Goal: Information Seeking & Learning: Learn about a topic

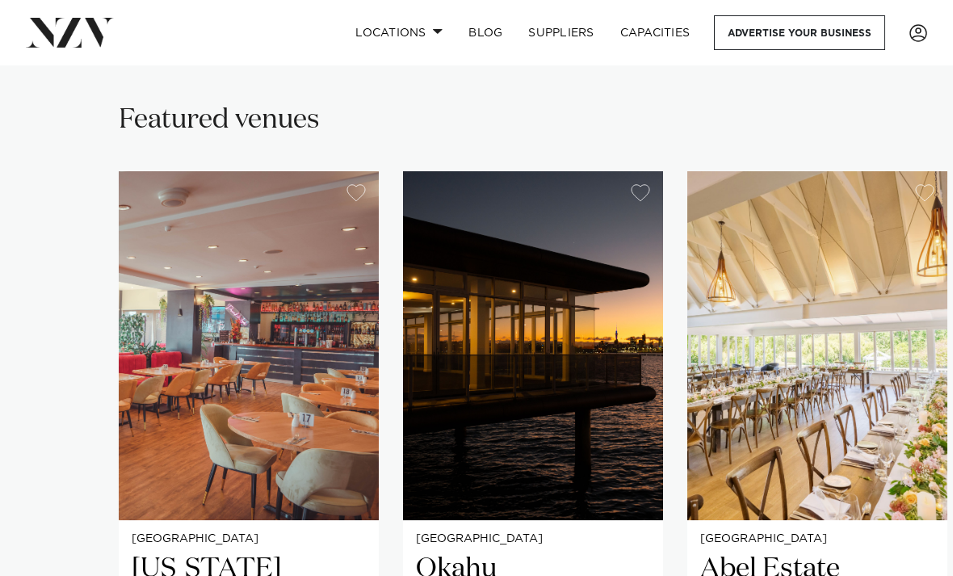
scroll to position [918, 0]
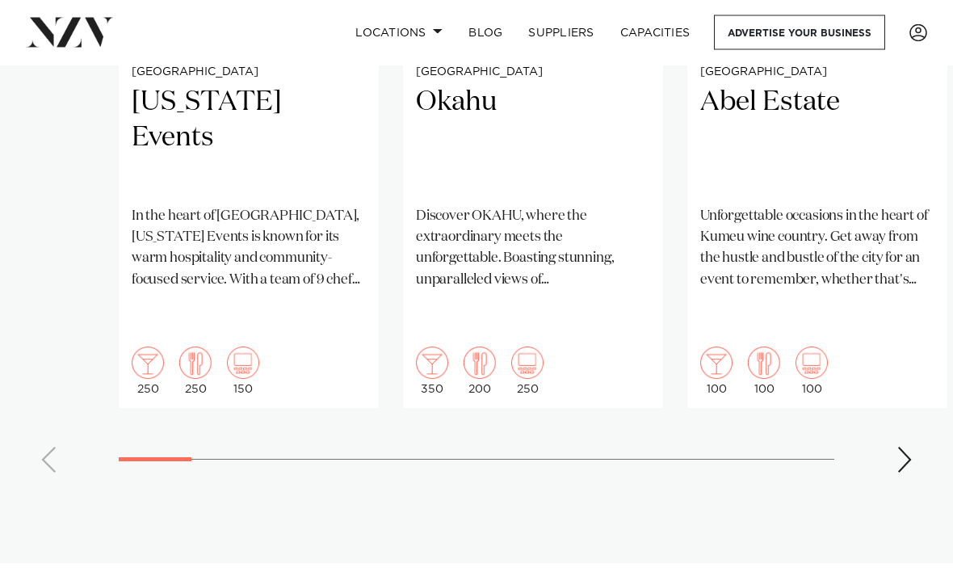
click at [908, 447] on div "Next slide" at bounding box center [904, 460] width 16 height 26
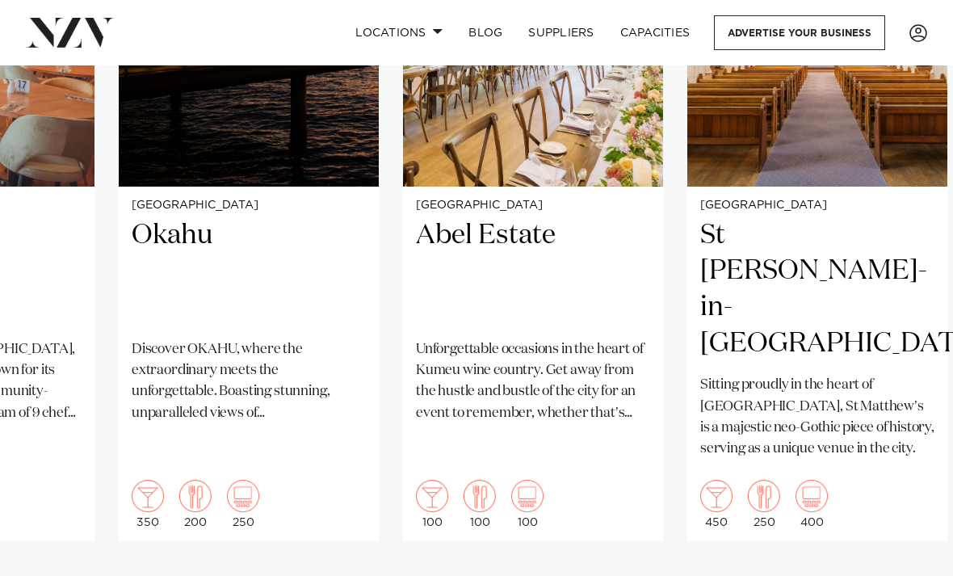
scroll to position [1245, 0]
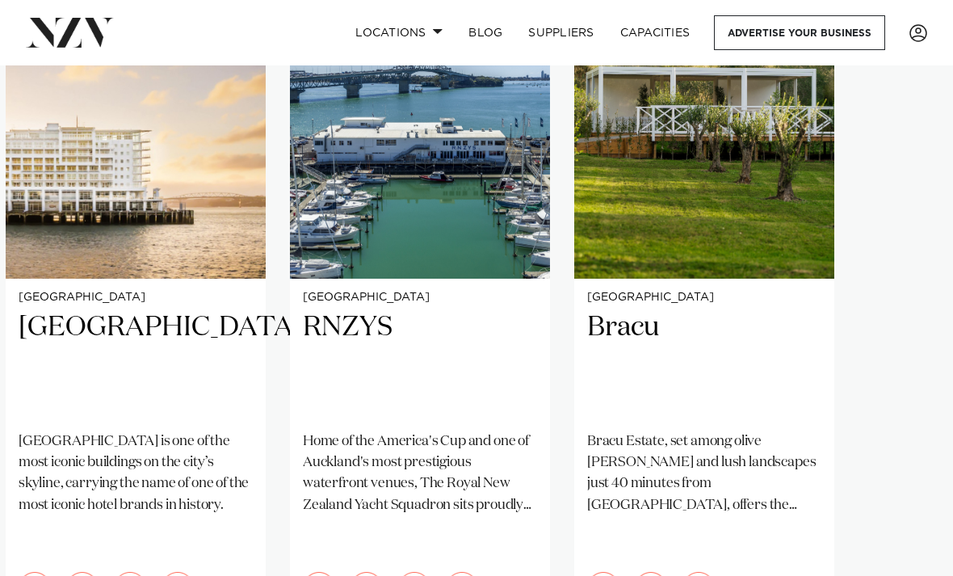
scroll to position [1155, 0]
click at [779, 204] on img "25 / 25" at bounding box center [704, 105] width 260 height 349
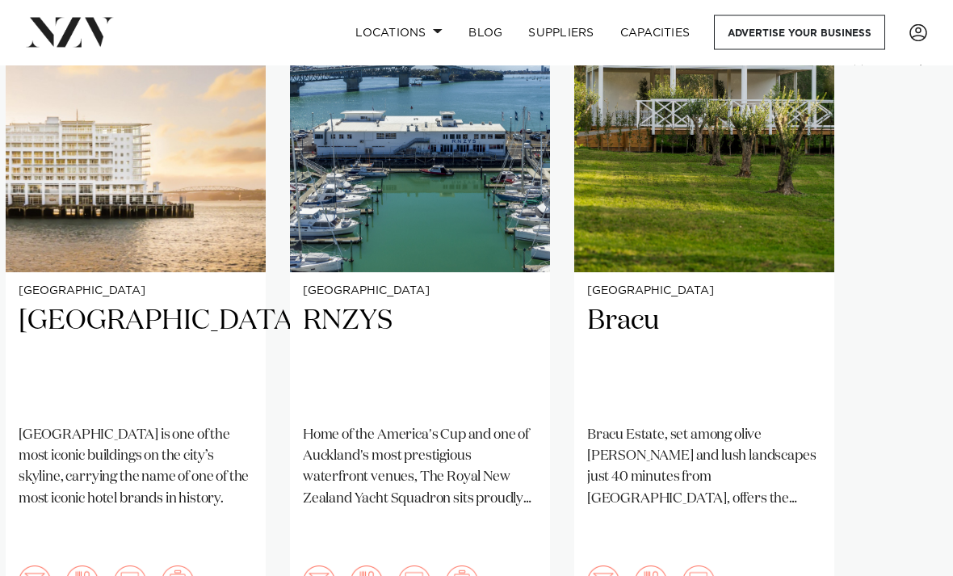
scroll to position [1055, 0]
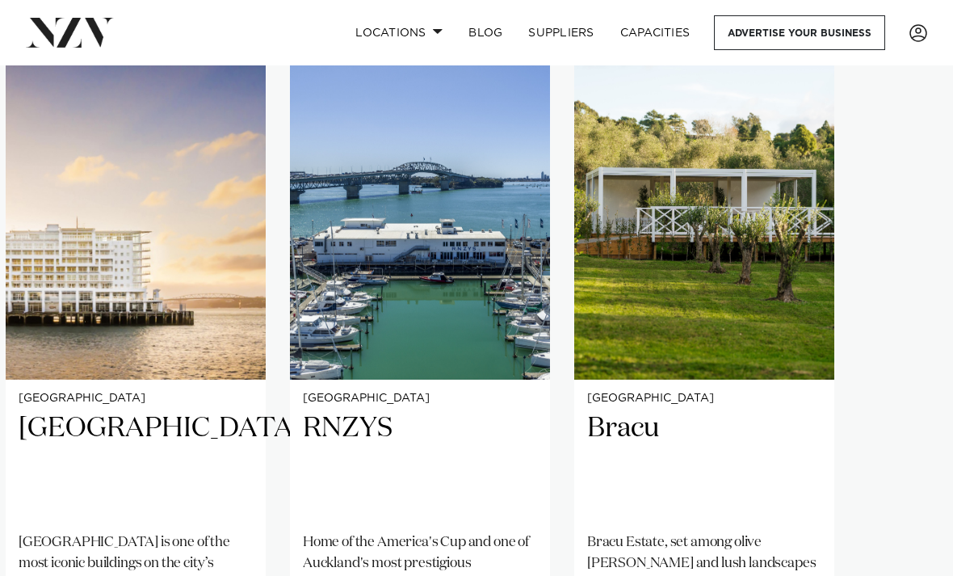
click at [433, 29] on span at bounding box center [438, 31] width 10 height 6
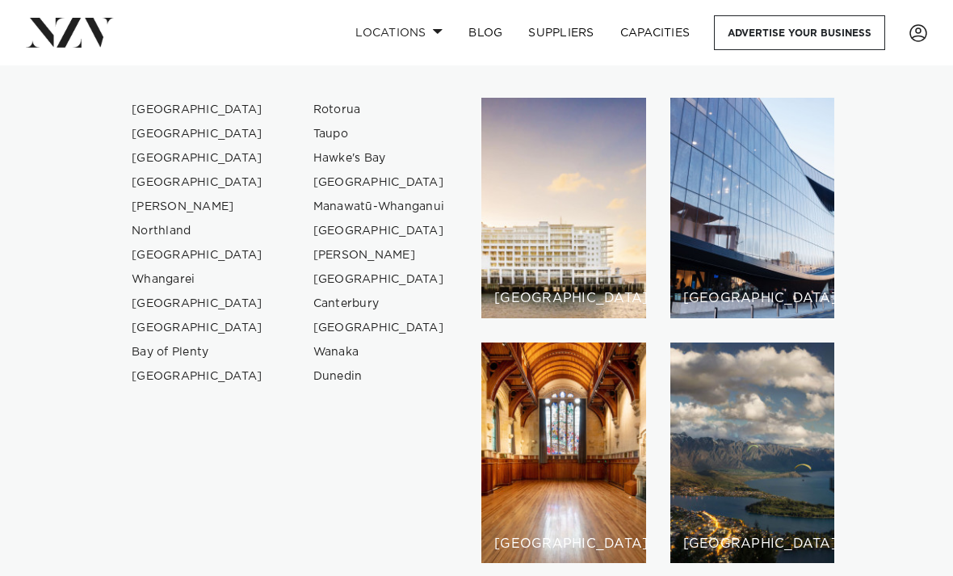
click at [171, 112] on link "[GEOGRAPHIC_DATA]" at bounding box center [197, 110] width 157 height 24
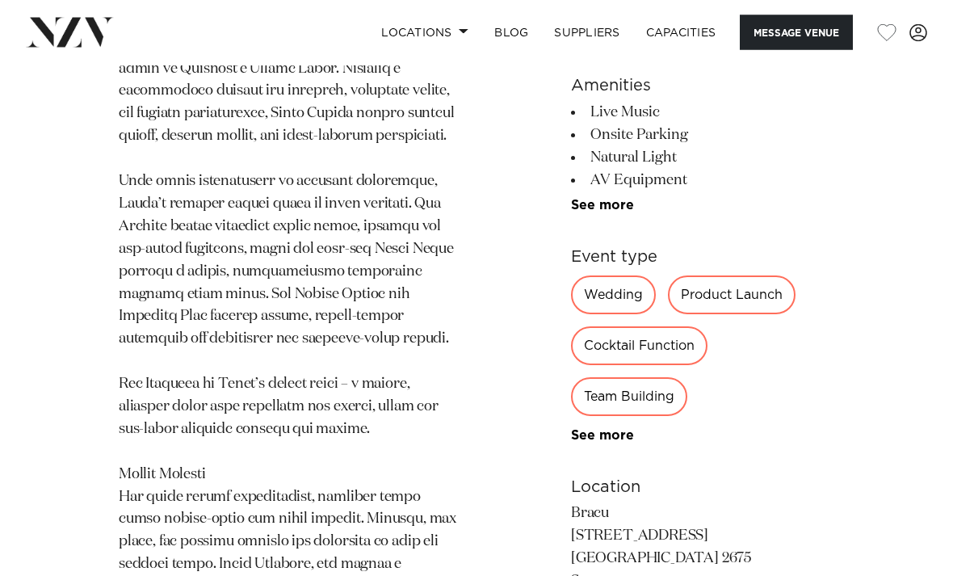
scroll to position [1079, 0]
click at [630, 275] on div "Wedding" at bounding box center [613, 294] width 85 height 39
click at [617, 275] on div "Wedding" at bounding box center [613, 294] width 85 height 39
click at [619, 275] on div "Wedding" at bounding box center [613, 294] width 85 height 39
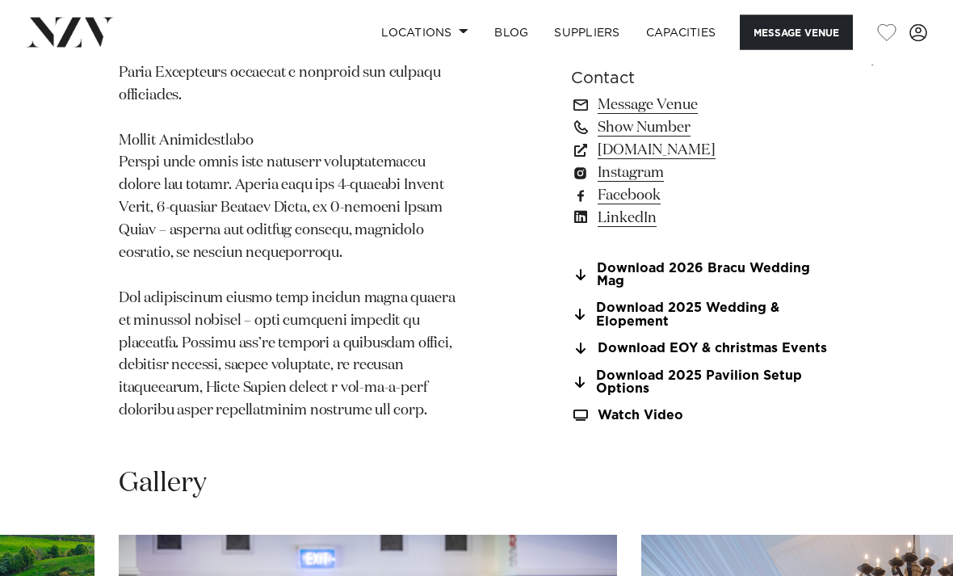
scroll to position [1578, 0]
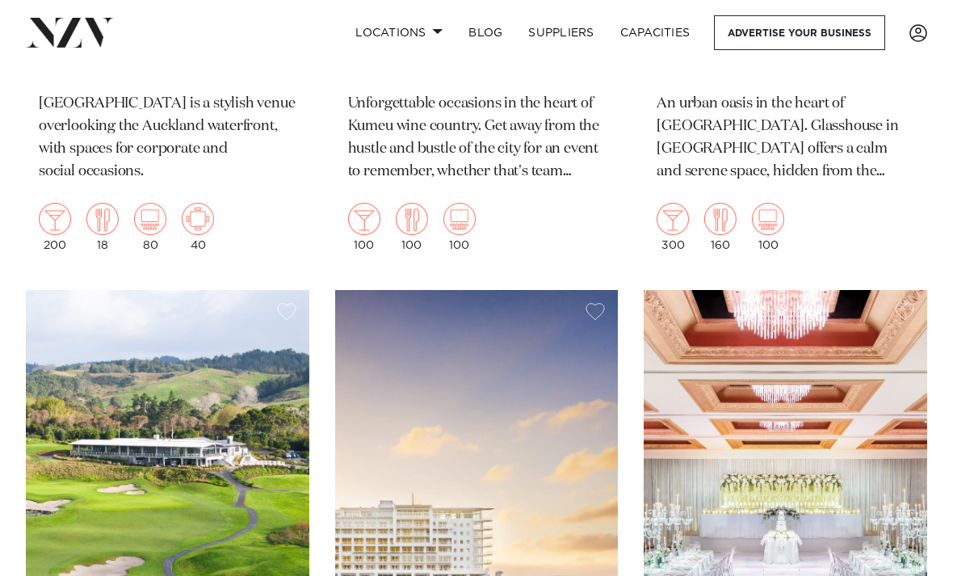
scroll to position [2878, 0]
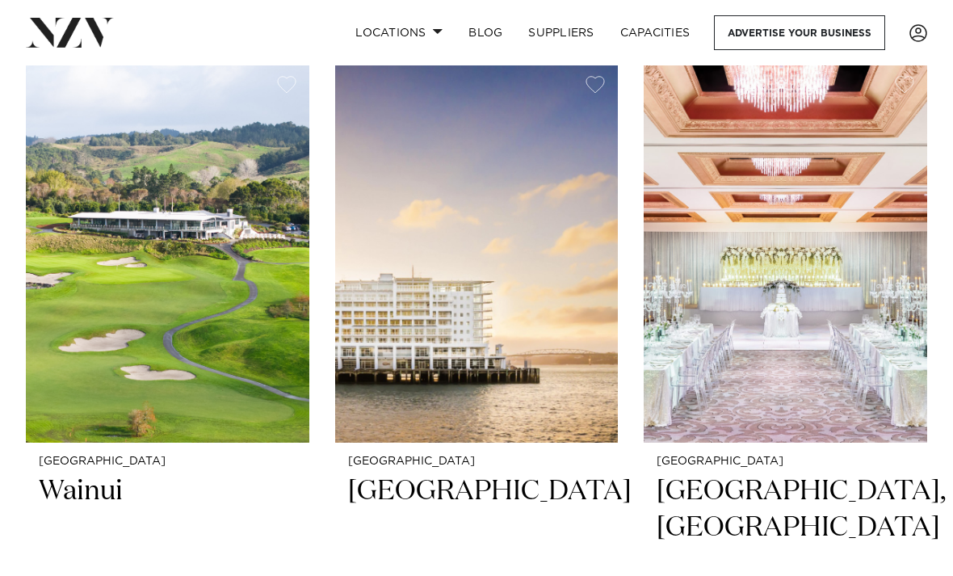
click at [232, 331] on img at bounding box center [167, 253] width 283 height 380
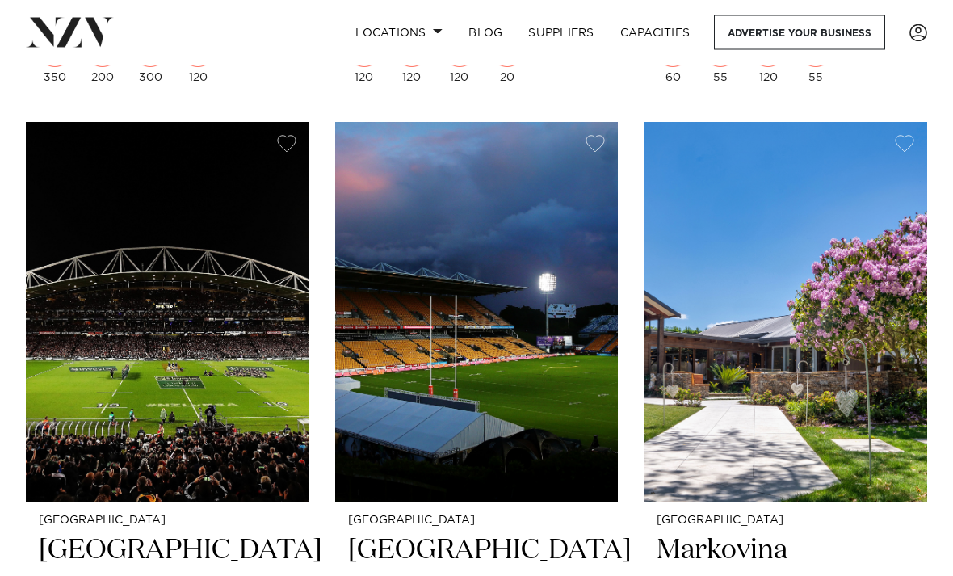
scroll to position [10863, 0]
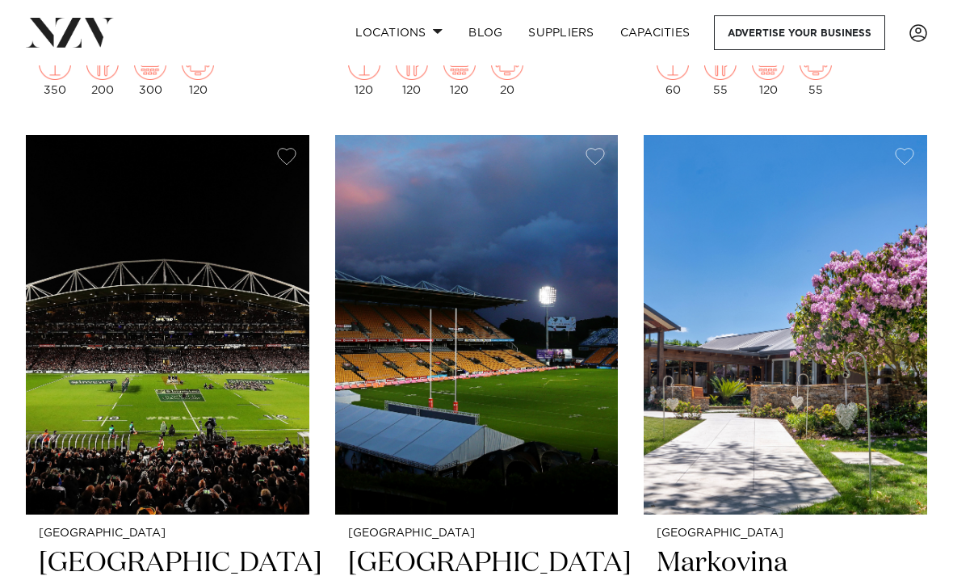
click at [811, 328] on img at bounding box center [785, 325] width 283 height 380
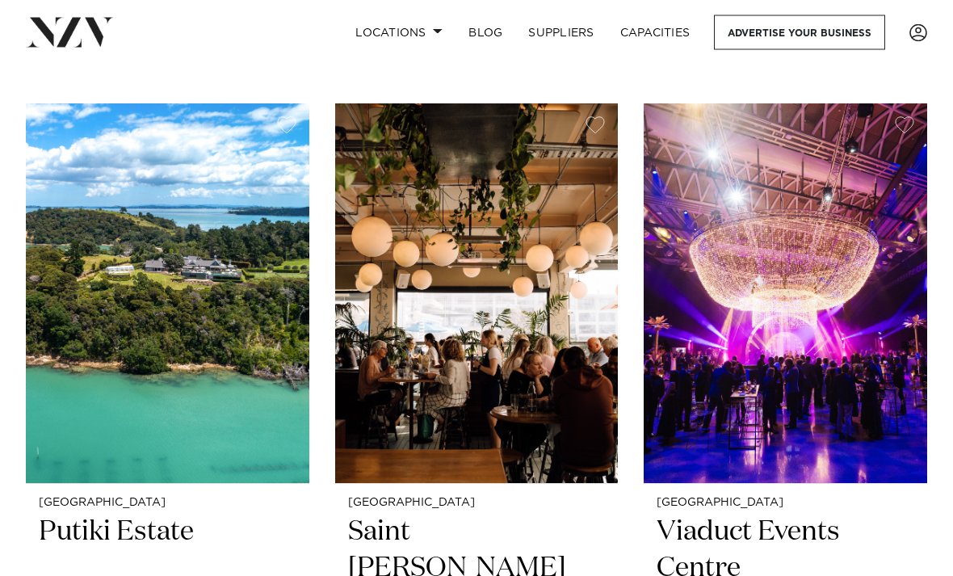
scroll to position [14553, 0]
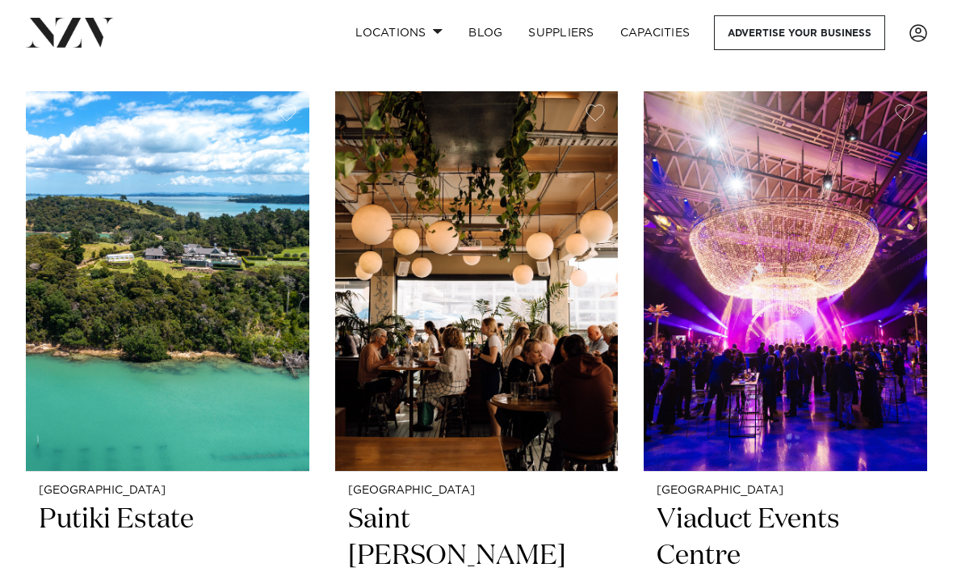
click at [210, 228] on img at bounding box center [167, 281] width 283 height 380
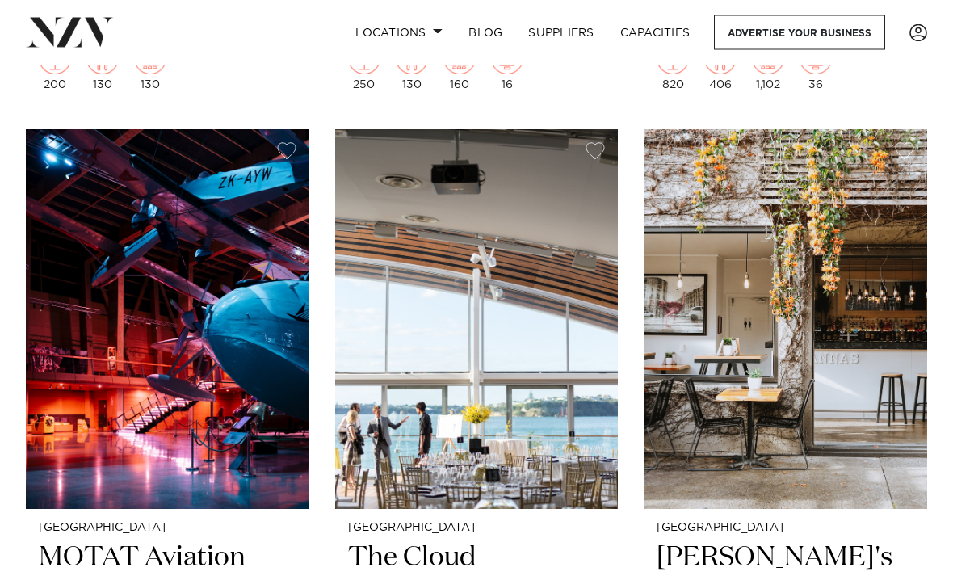
scroll to position [15973, 0]
click at [82, 271] on img at bounding box center [167, 319] width 283 height 380
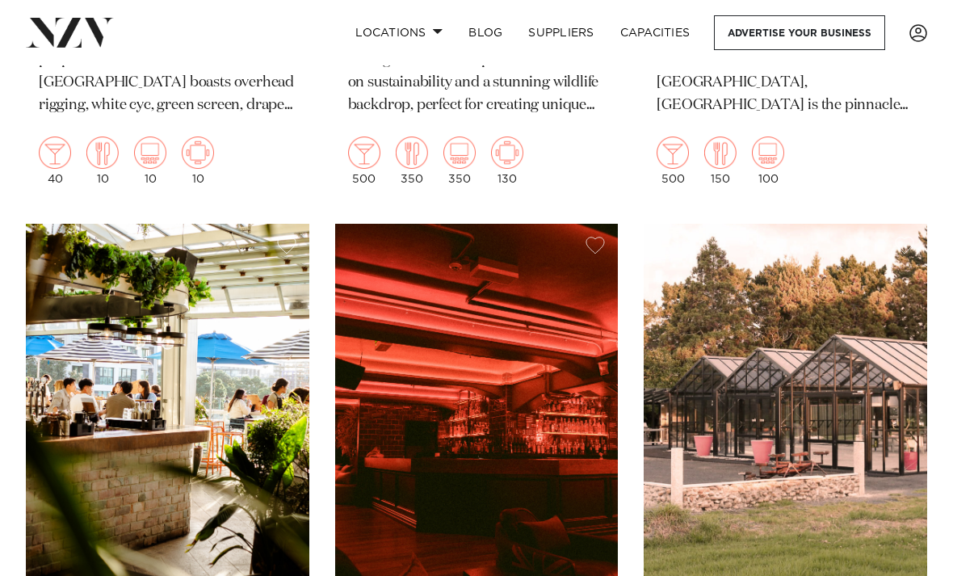
scroll to position [19545, 0]
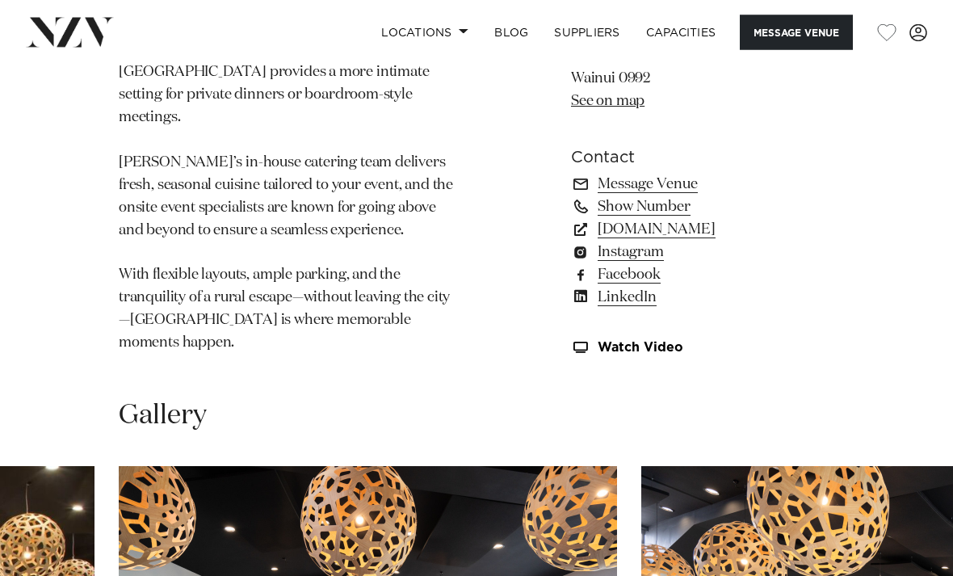
scroll to position [1148, 0]
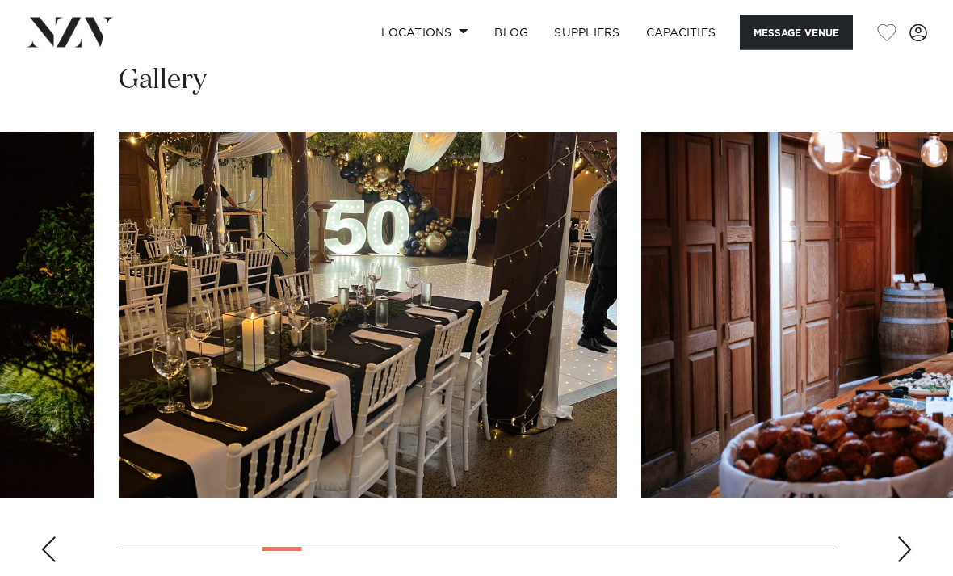
scroll to position [1717, 0]
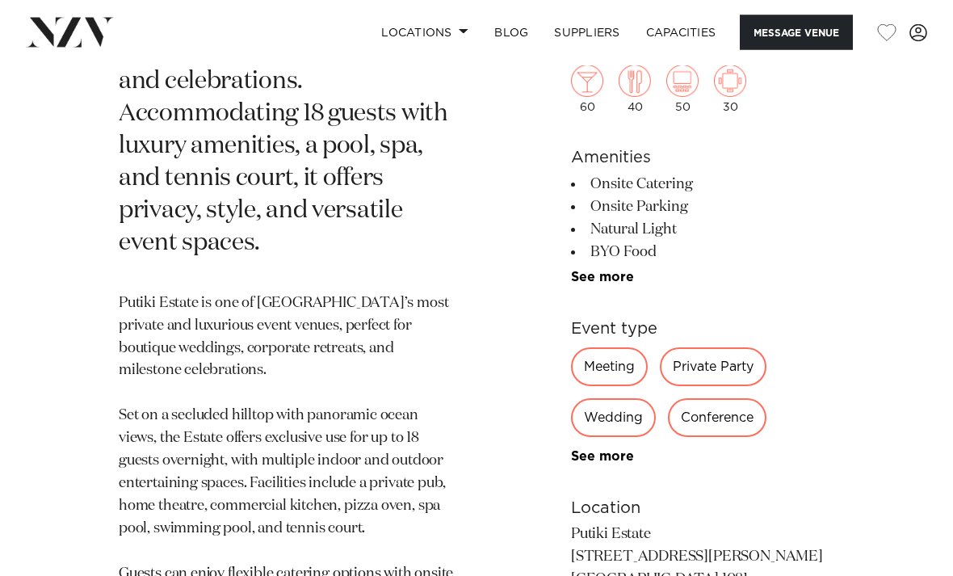
scroll to position [825, 0]
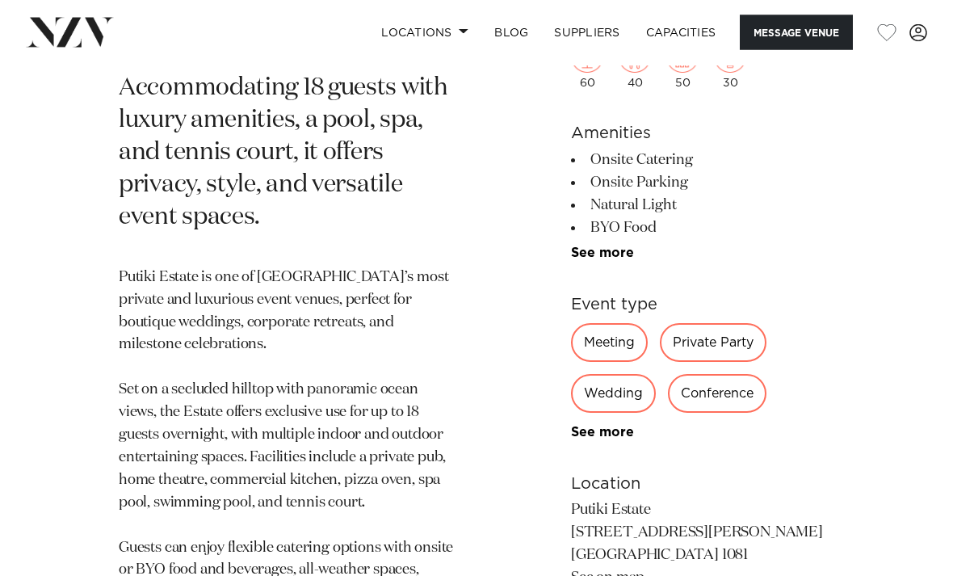
click at [623, 375] on div "Wedding" at bounding box center [613, 394] width 85 height 39
click at [616, 375] on div "Wedding" at bounding box center [613, 394] width 85 height 39
click at [618, 375] on div "Wedding" at bounding box center [613, 394] width 85 height 39
click at [607, 426] on link "See more" at bounding box center [634, 432] width 126 height 13
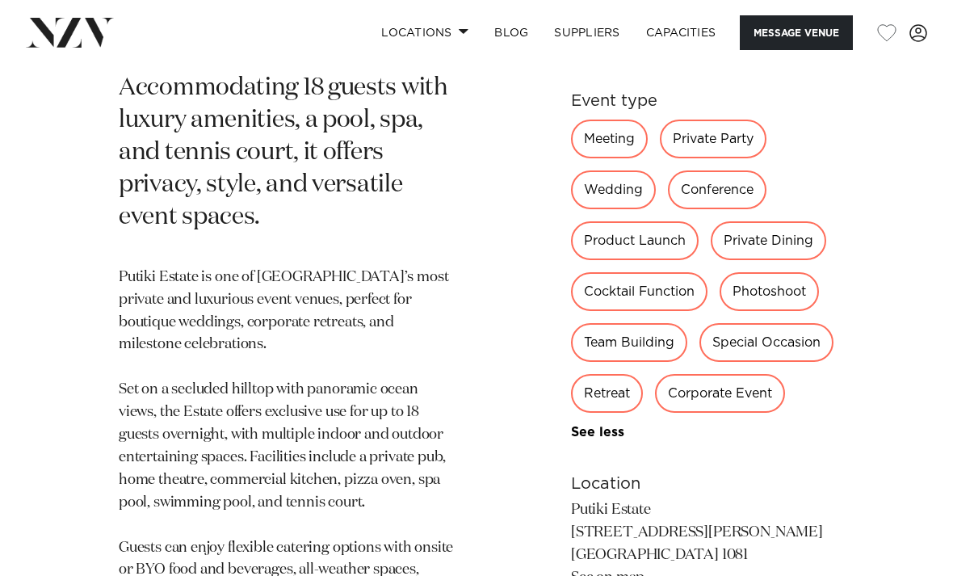
click at [619, 170] on div "Wedding" at bounding box center [613, 189] width 85 height 39
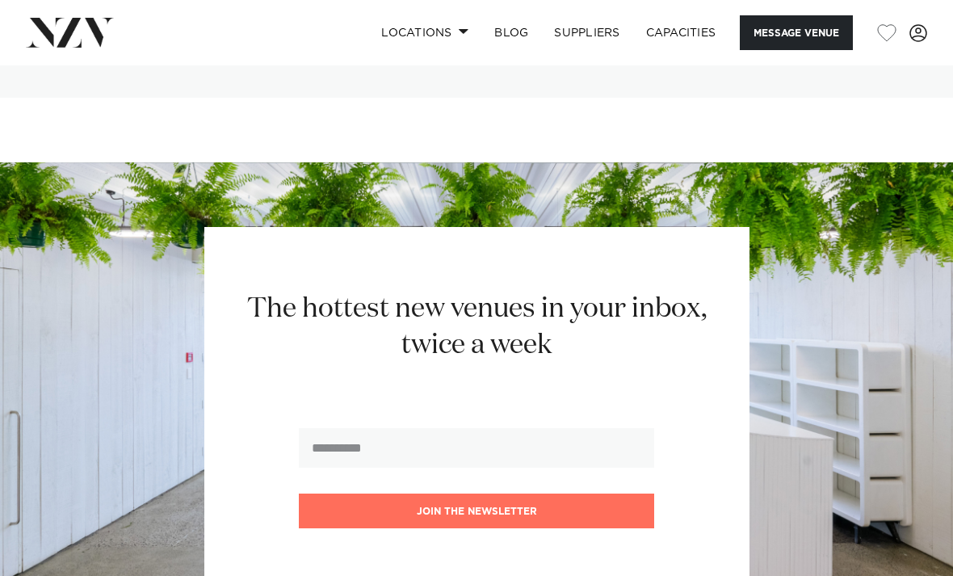
scroll to position [3810, 0]
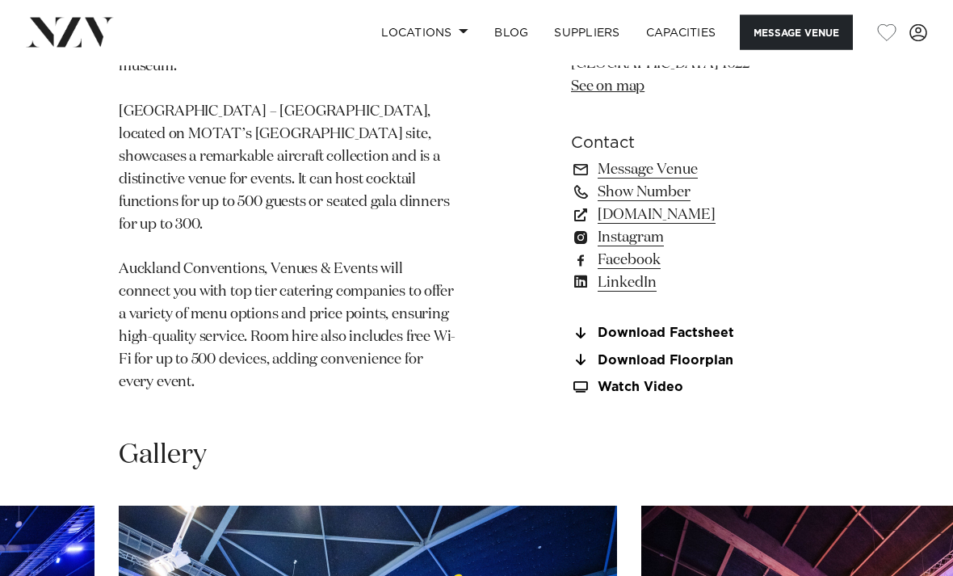
scroll to position [1108, 0]
